Goal: Information Seeking & Learning: Learn about a topic

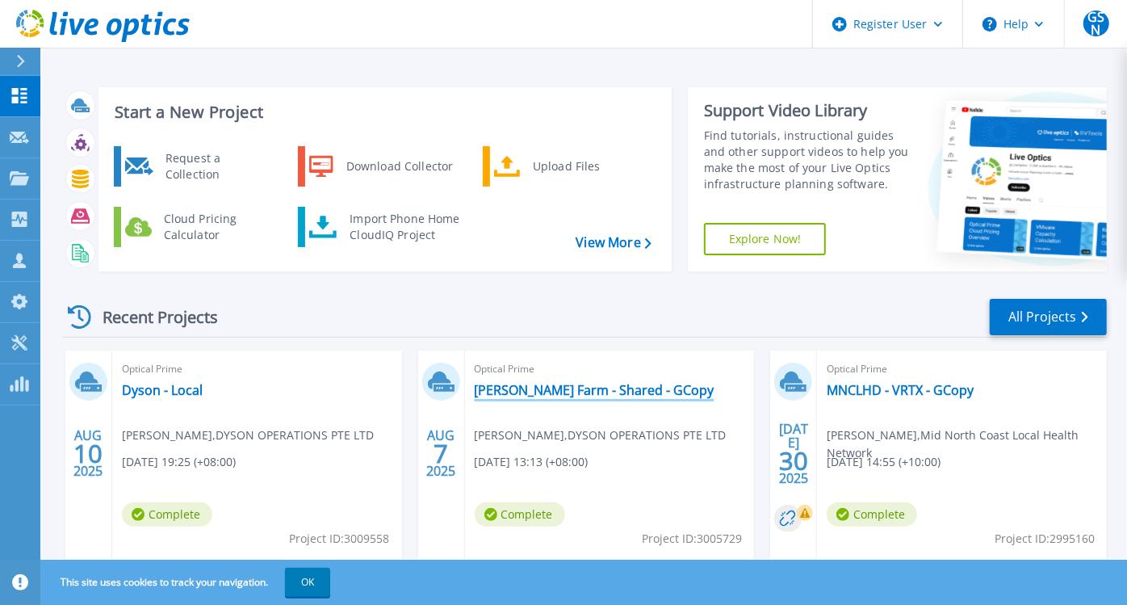
click at [598, 392] on link "[PERSON_NAME] Farm - Shared - GCopy" at bounding box center [595, 390] width 240 height 16
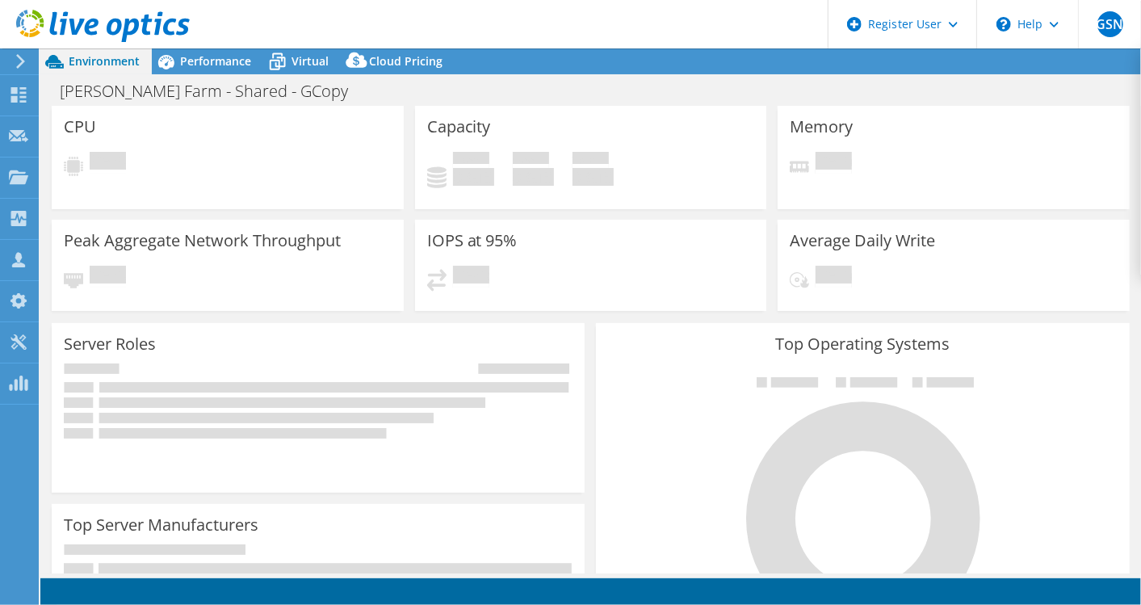
select select "[GEOGRAPHIC_DATA]"
select select "AUD"
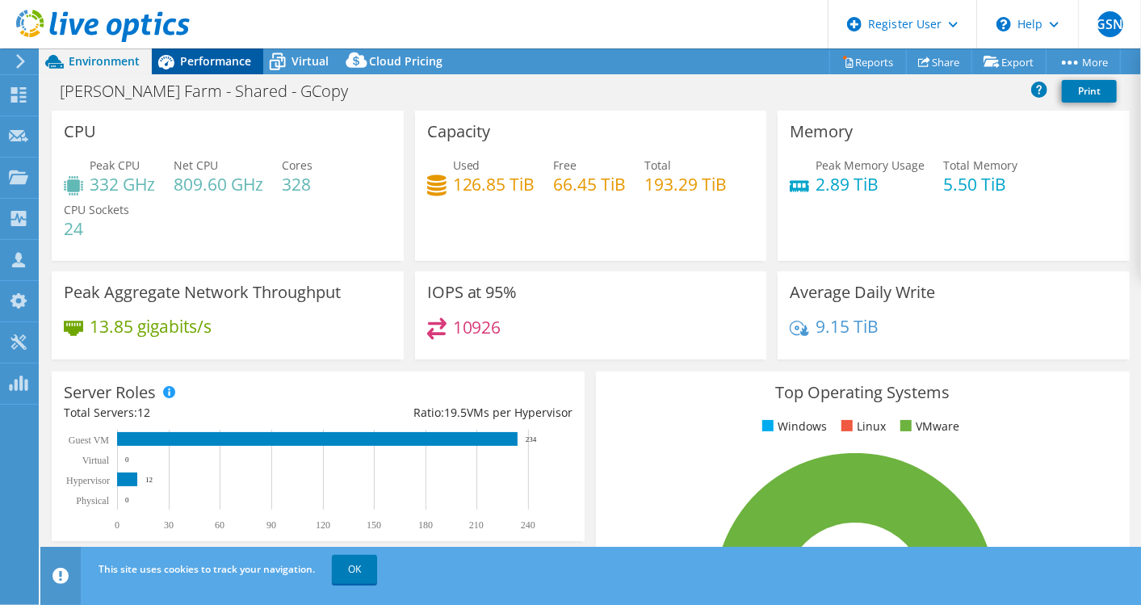
click at [225, 66] on span "Performance" at bounding box center [215, 60] width 71 height 15
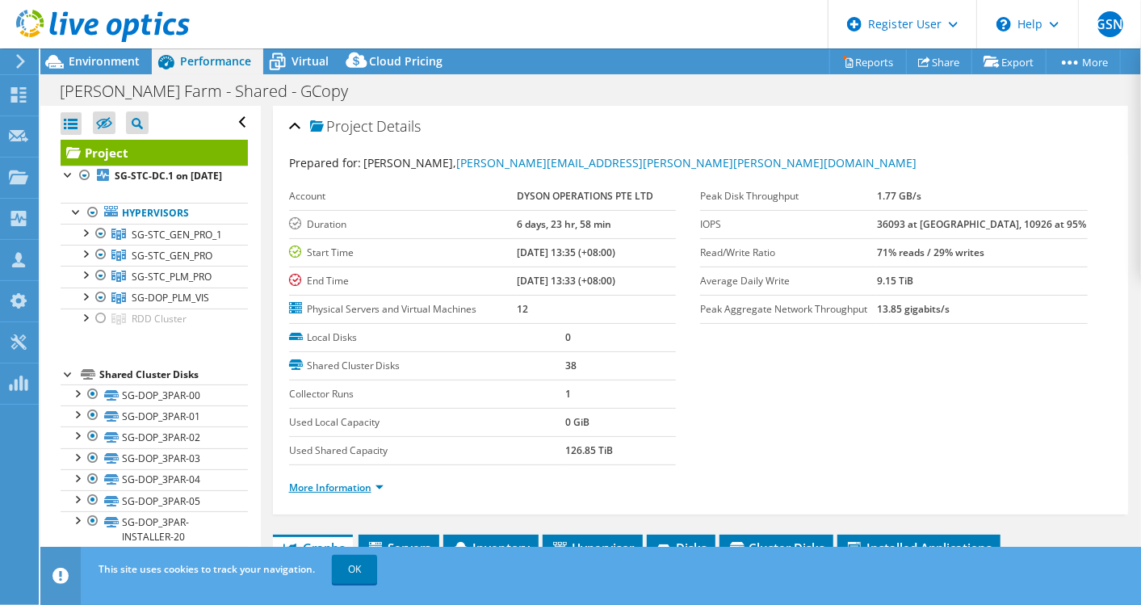
click at [355, 481] on link "More Information" at bounding box center [336, 488] width 94 height 14
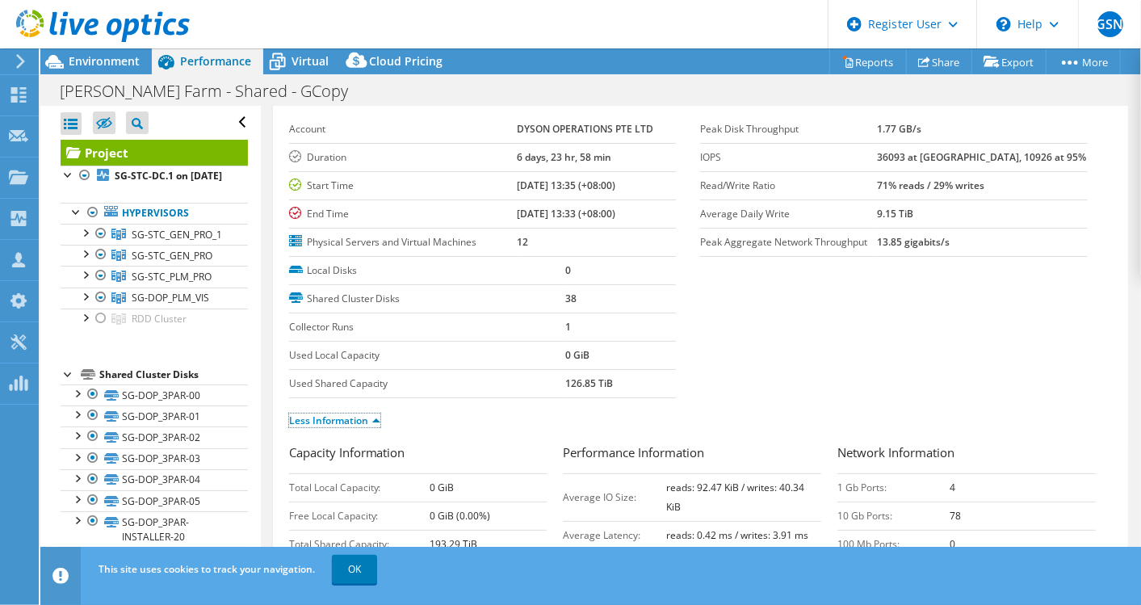
scroll to position [90, 0]
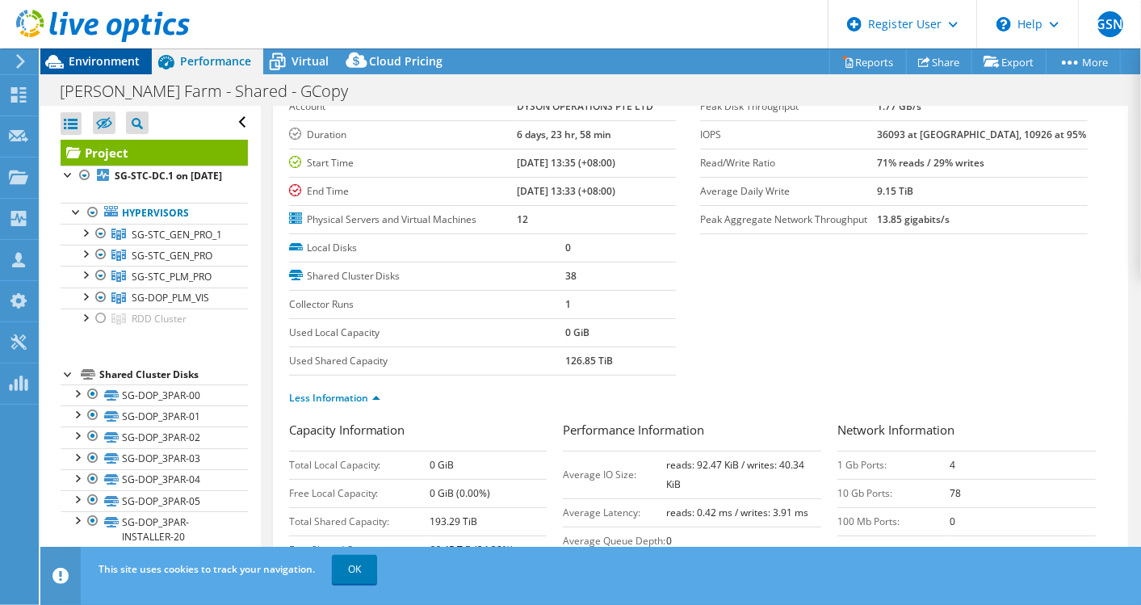
click at [99, 69] on div "Environment" at bounding box center [95, 61] width 111 height 26
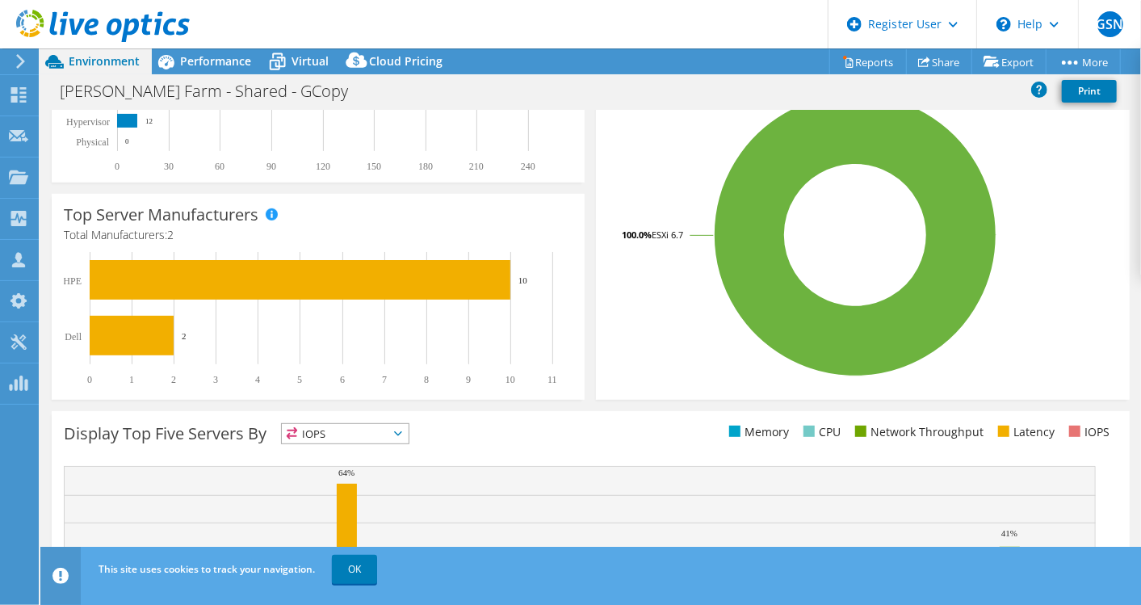
scroll to position [517, 0]
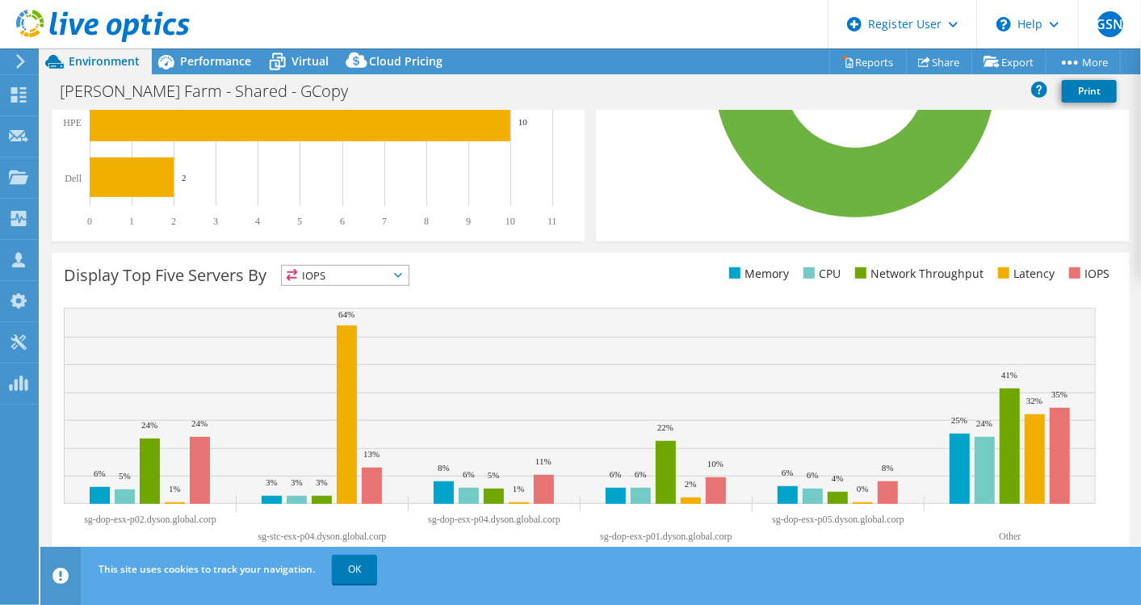
click at [373, 288] on div "Display Top Five Servers By IOPS IOPS" at bounding box center [327, 278] width 527 height 27
click at [372, 274] on span "IOPS" at bounding box center [345, 275] width 127 height 19
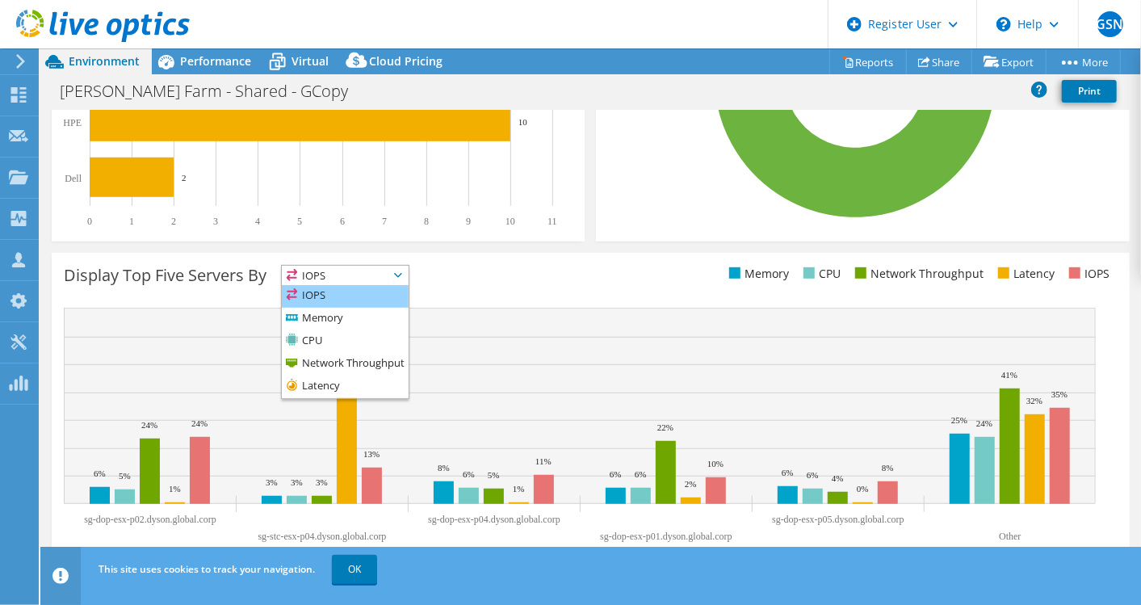
click at [344, 292] on li "IOPS" at bounding box center [345, 296] width 127 height 23
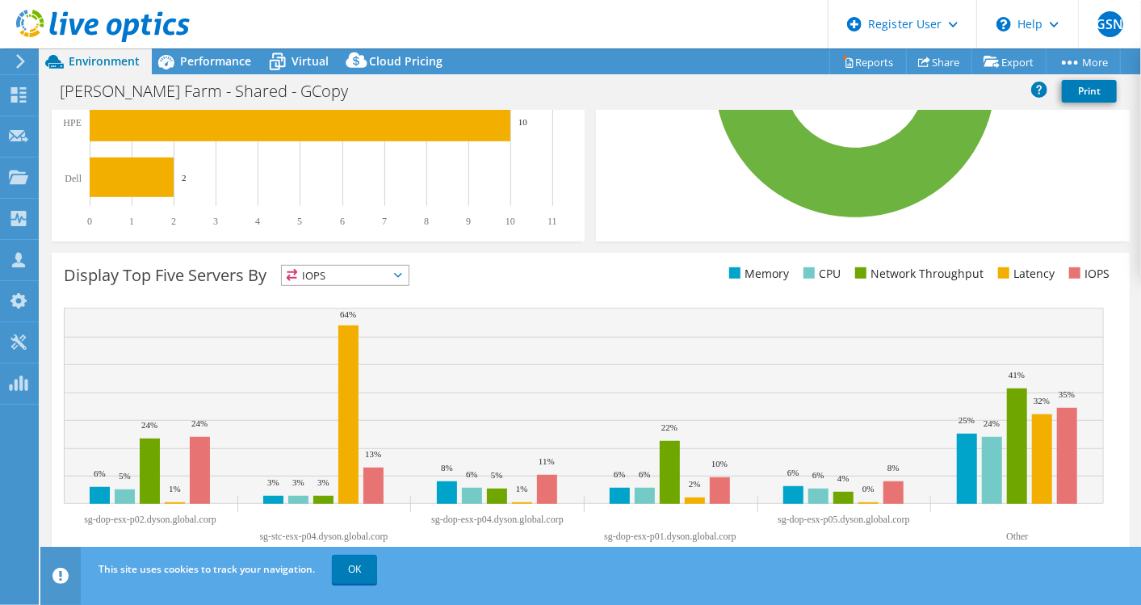
scroll to position [0, 0]
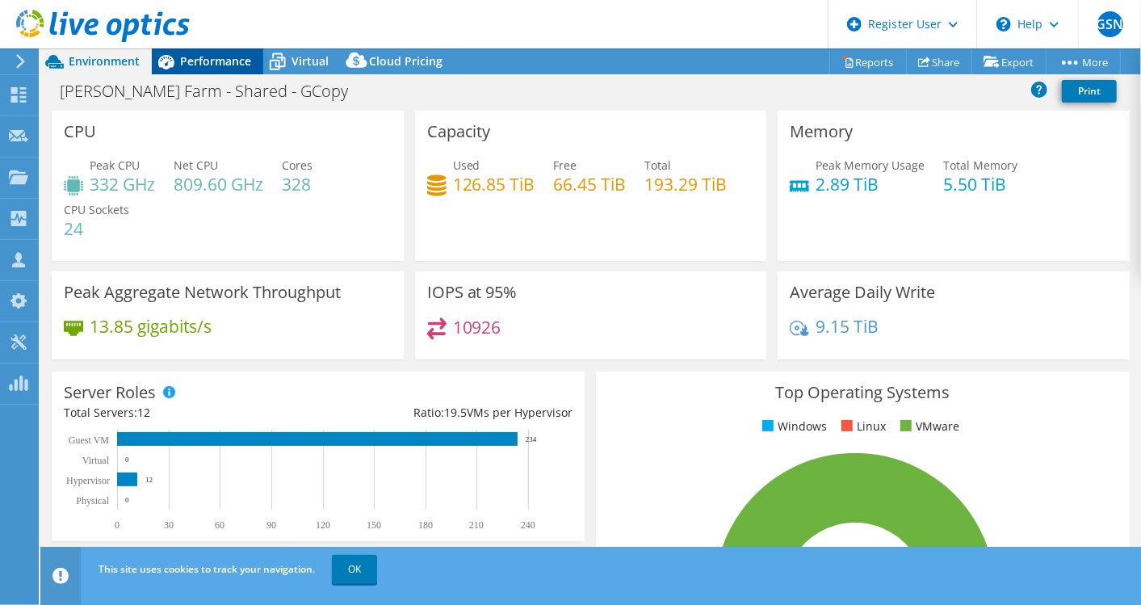
click at [226, 61] on span "Performance" at bounding box center [215, 60] width 71 height 15
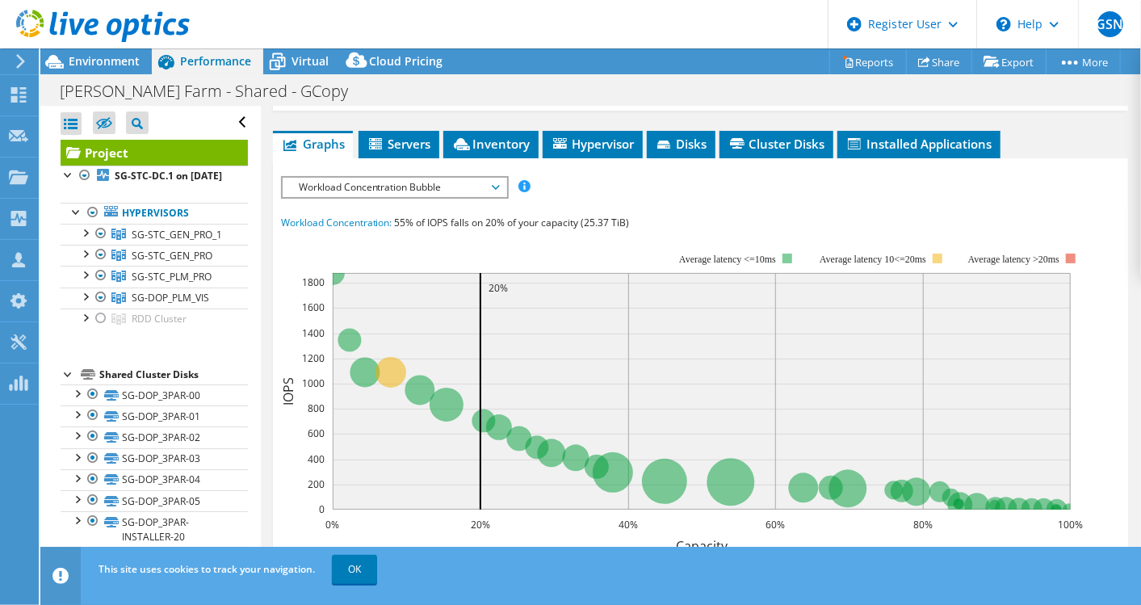
scroll to position [717, 0]
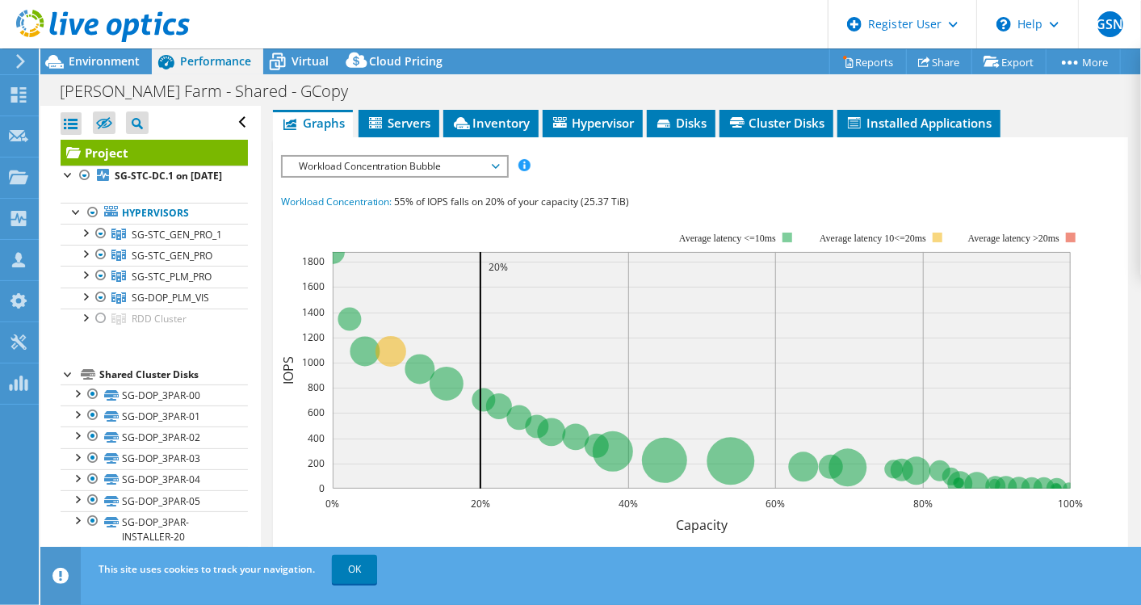
click at [459, 176] on span "Workload Concentration Bubble" at bounding box center [395, 166] width 208 height 19
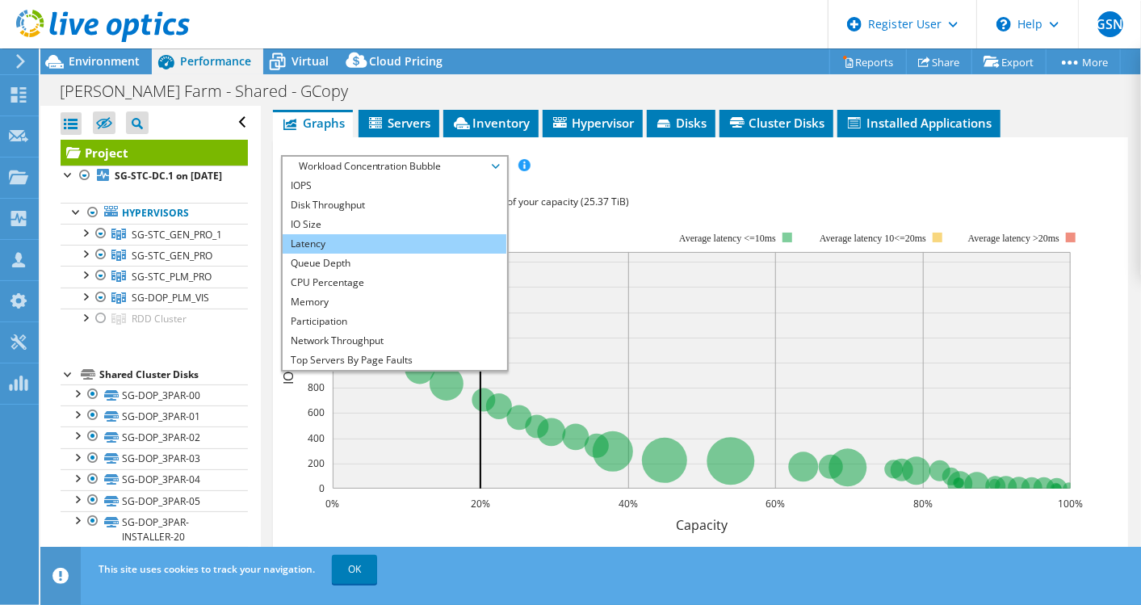
click at [289, 254] on li "Latency" at bounding box center [395, 243] width 224 height 19
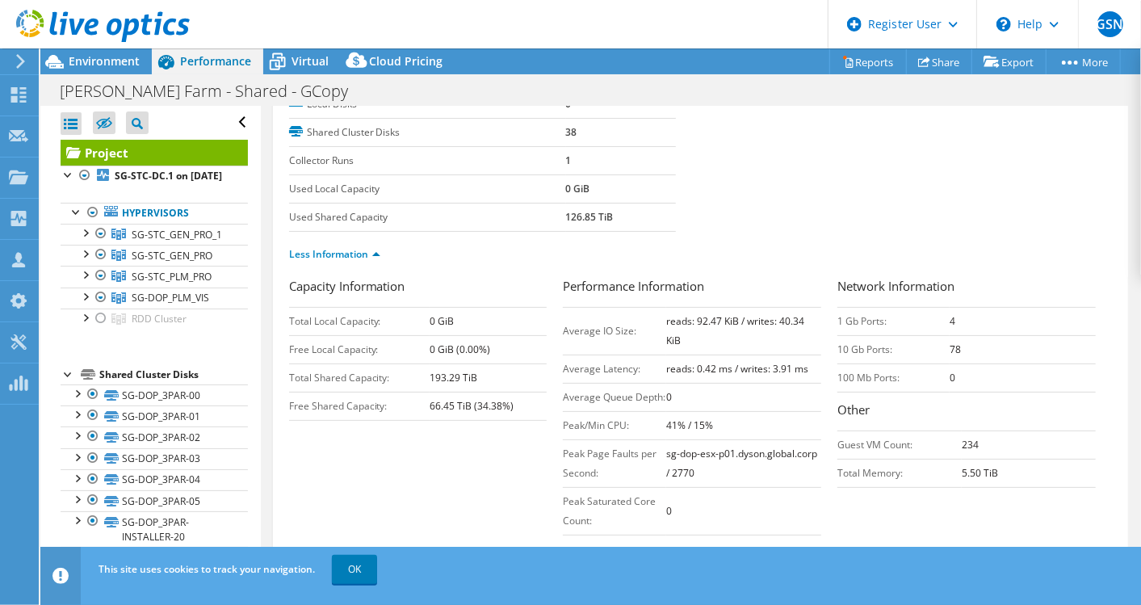
scroll to position [269, 0]
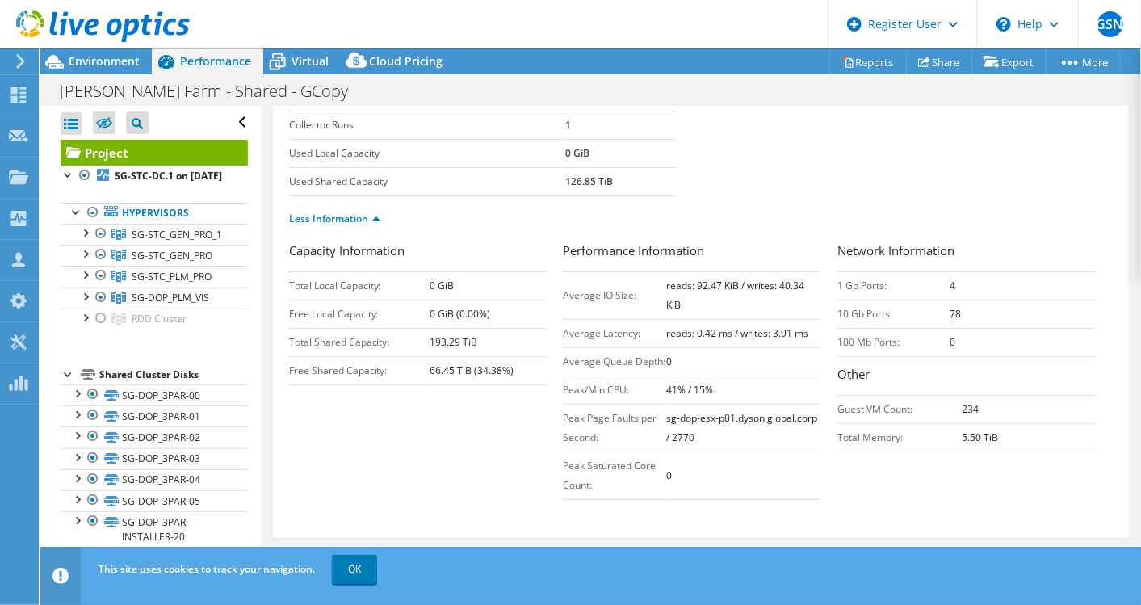
drag, startPoint x: 926, startPoint y: 307, endPoint x: 984, endPoint y: 309, distance: 57.4
click at [984, 309] on tr "10 Gb Ports: 78" at bounding box center [967, 314] width 258 height 28
drag, startPoint x: 984, startPoint y: 309, endPoint x: 939, endPoint y: 320, distance: 45.6
click at [950, 317] on td "78" at bounding box center [1023, 314] width 146 height 28
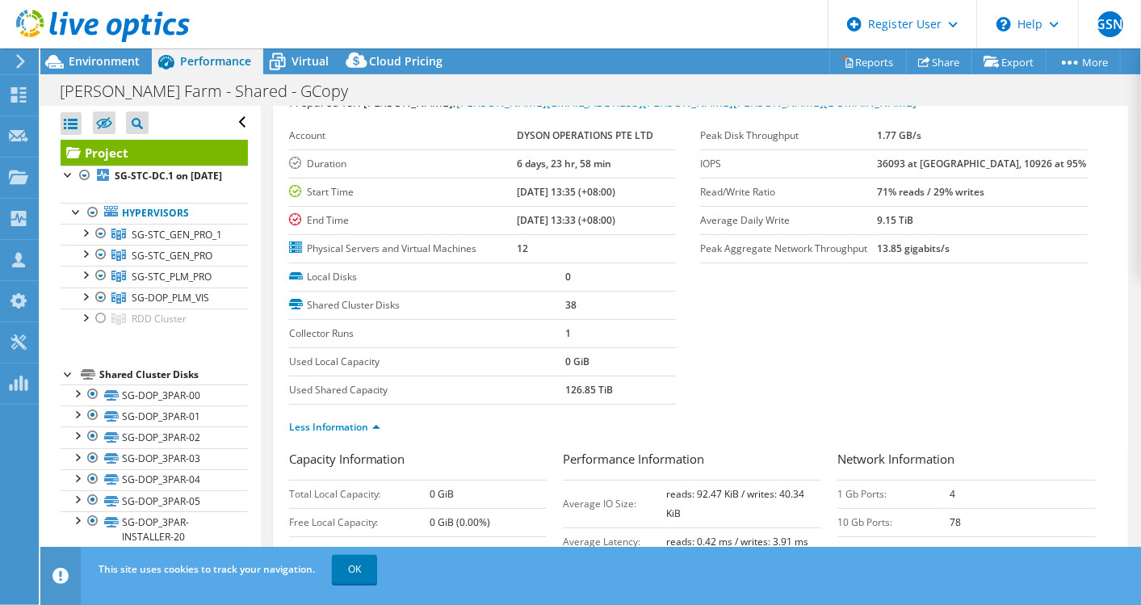
scroll to position [36, 0]
